Goal: Task Accomplishment & Management: Complete application form

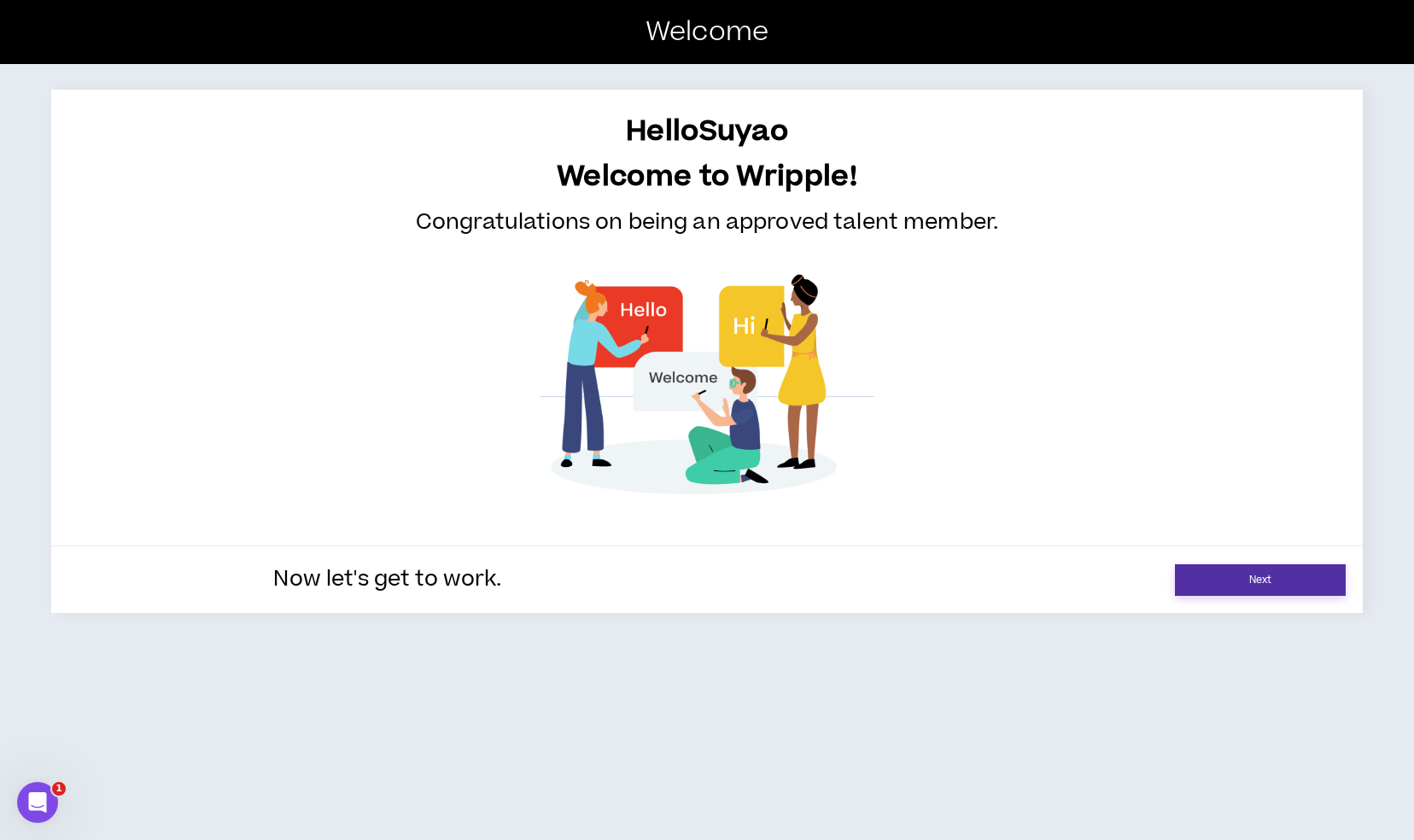
click at [1242, 574] on link "Next" at bounding box center [1259, 580] width 170 height 32
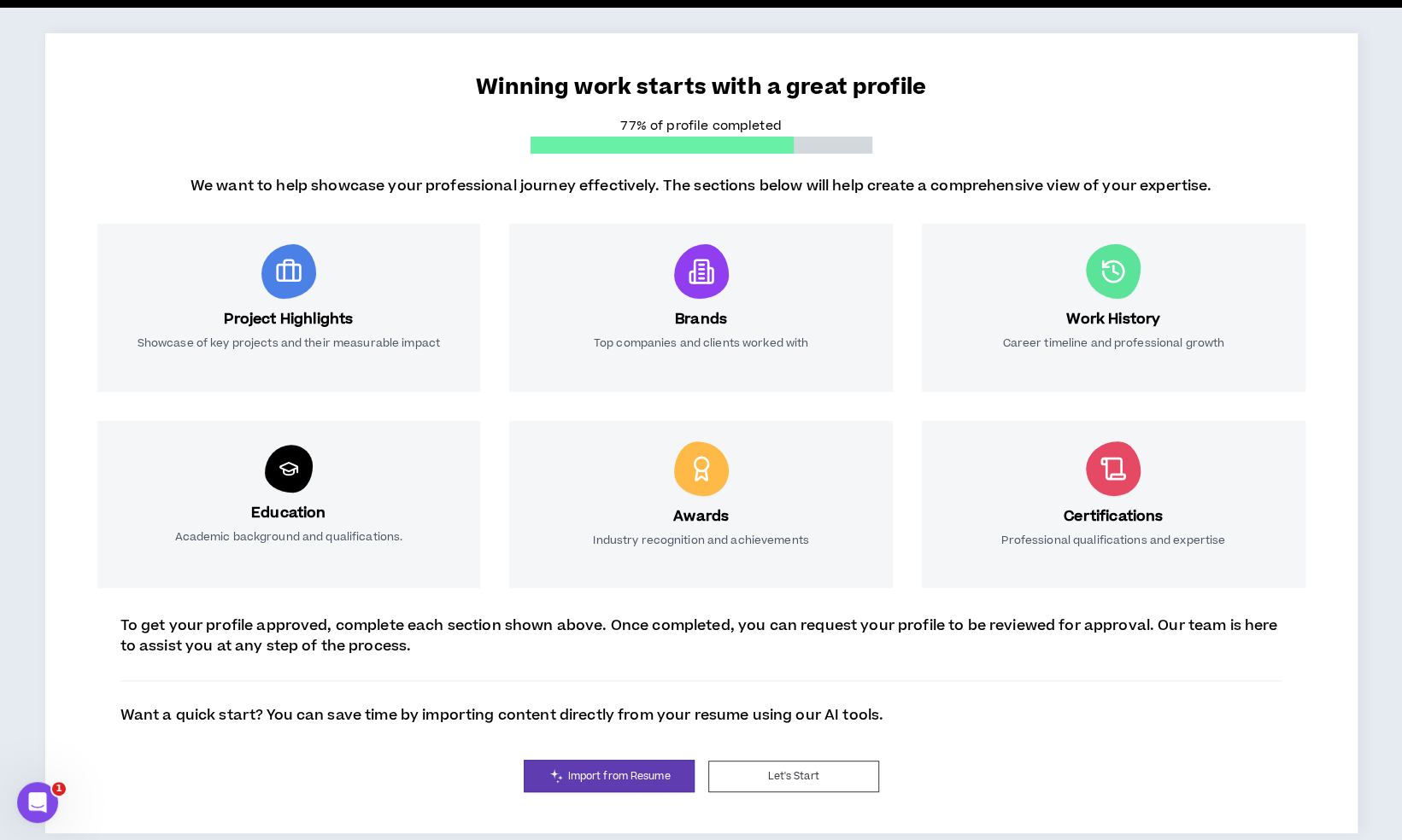
scroll to position [112, 0]
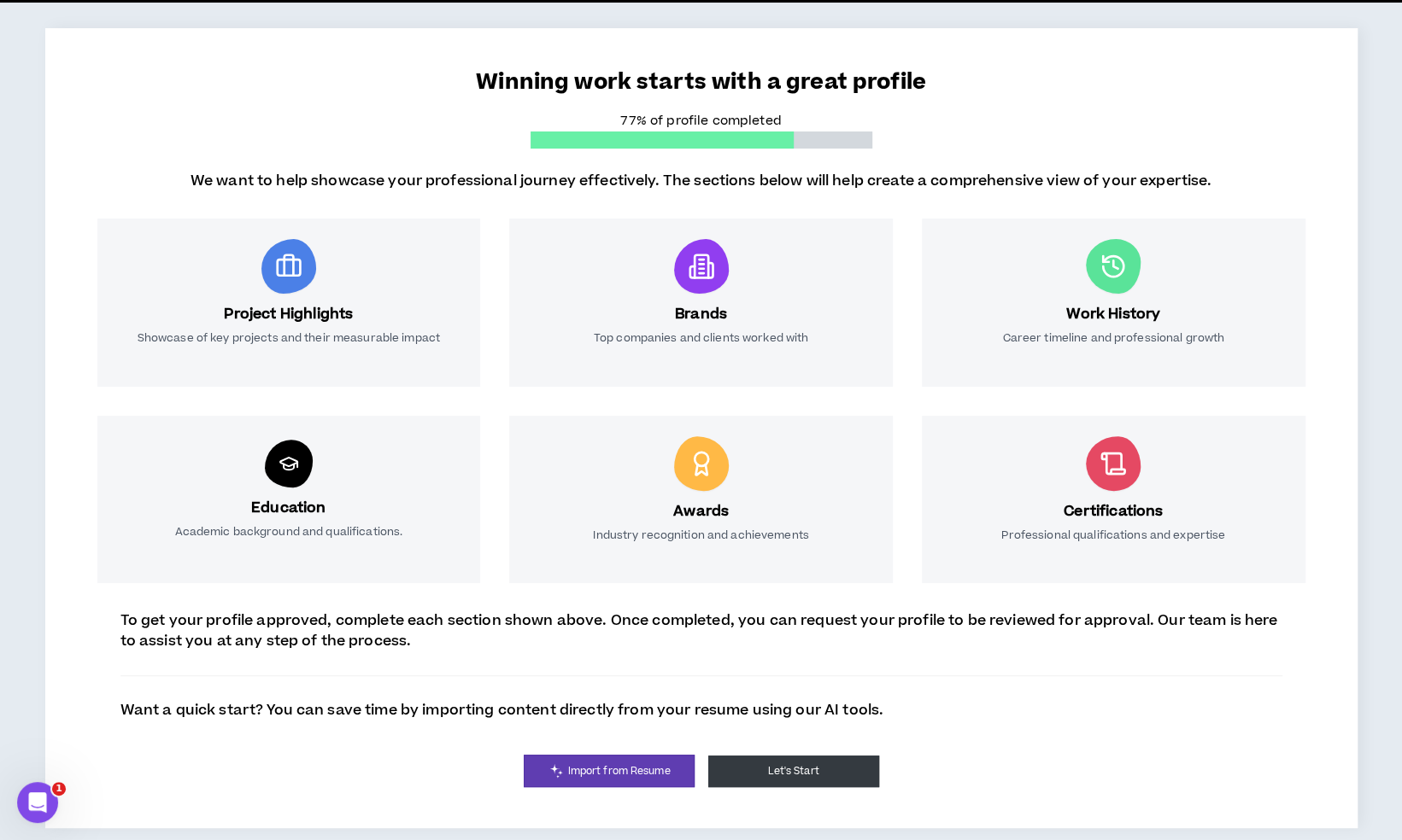
click at [820, 756] on button "Let's Start" at bounding box center [793, 771] width 170 height 32
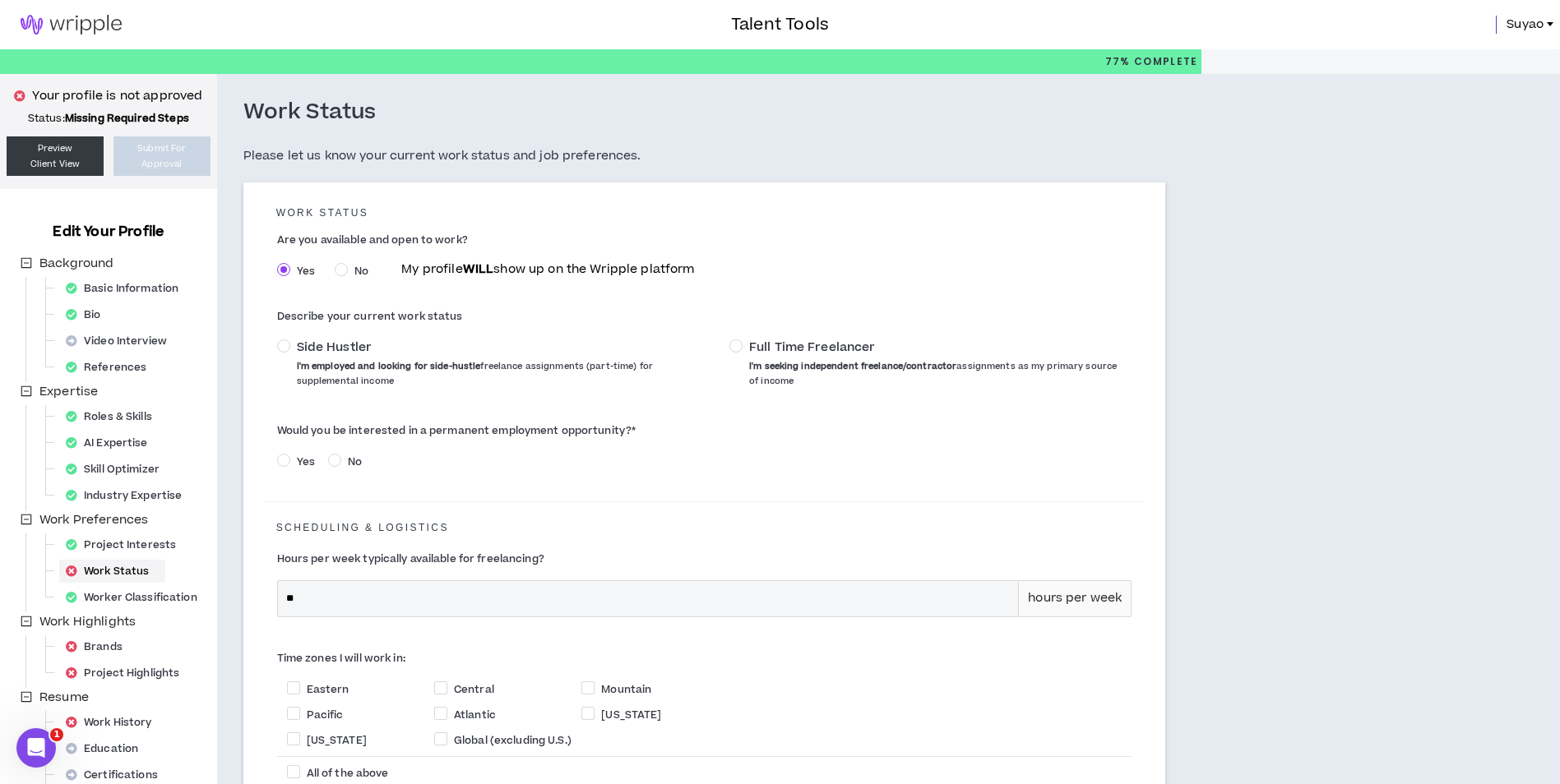
drag, startPoint x: 1534, startPoint y: 19, endPoint x: 1532, endPoint y: 31, distance: 12.2
click at [1361, 19] on span "Suyao" at bounding box center [1524, 24] width 37 height 18
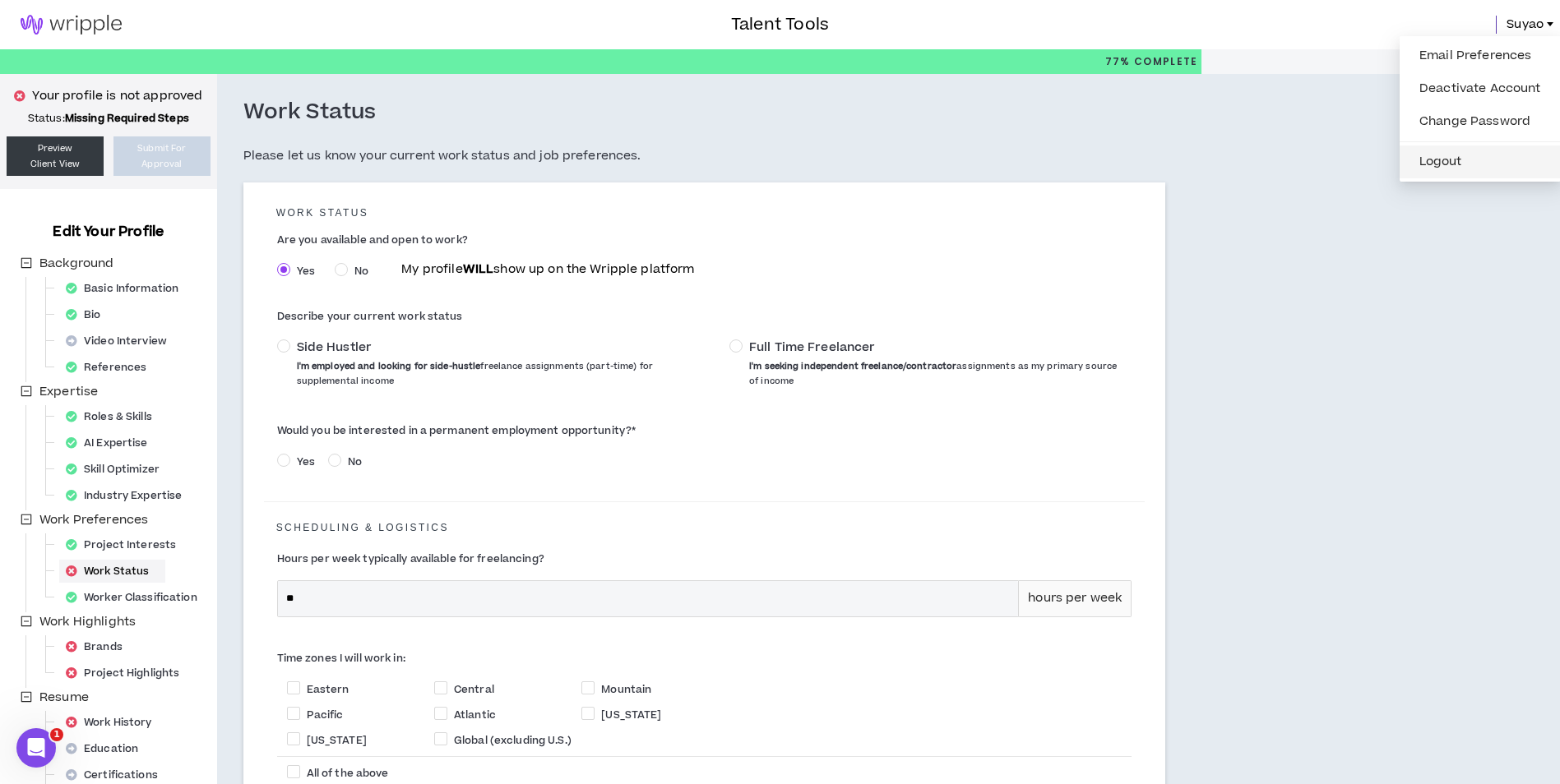
click at [1361, 158] on button "Logout" at bounding box center [1479, 162] width 141 height 25
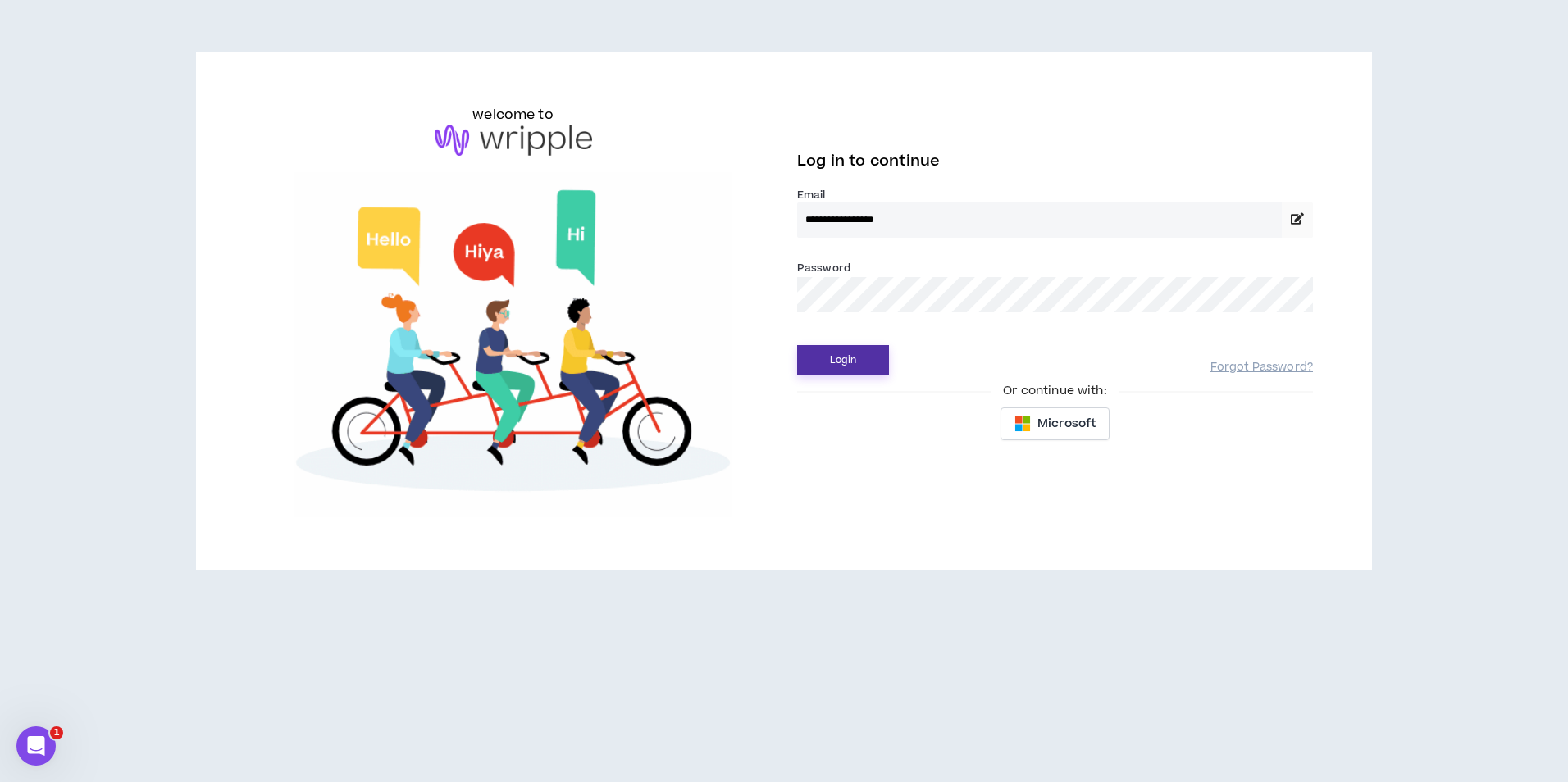
click at [846, 377] on div "**********" at bounding box center [1054, 277] width 542 height 345
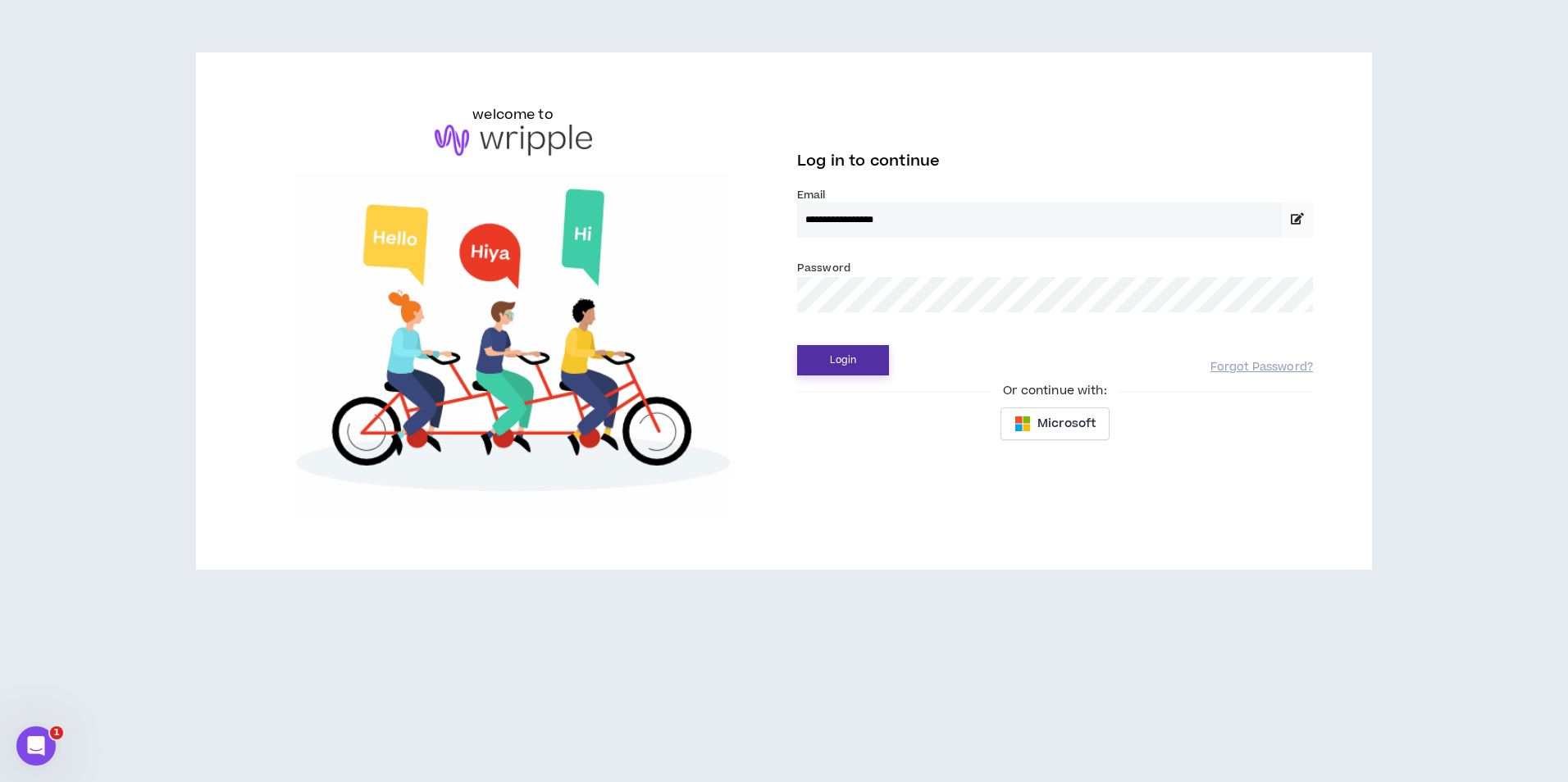
click at [855, 360] on button "Login" at bounding box center [843, 360] width 92 height 30
